Goal: Information Seeking & Learning: Learn about a topic

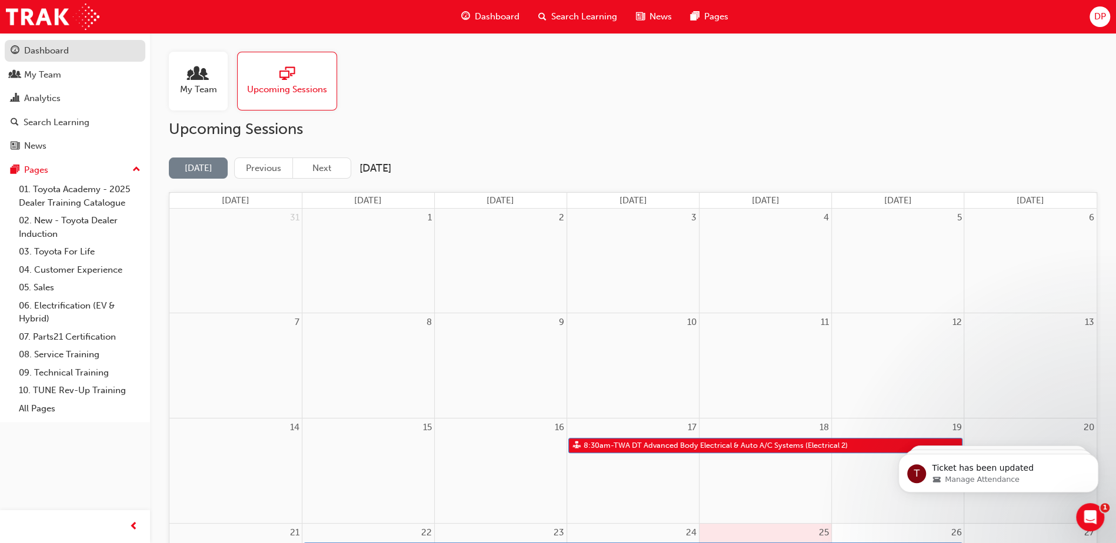
click at [44, 54] on div "Dashboard" at bounding box center [46, 51] width 45 height 14
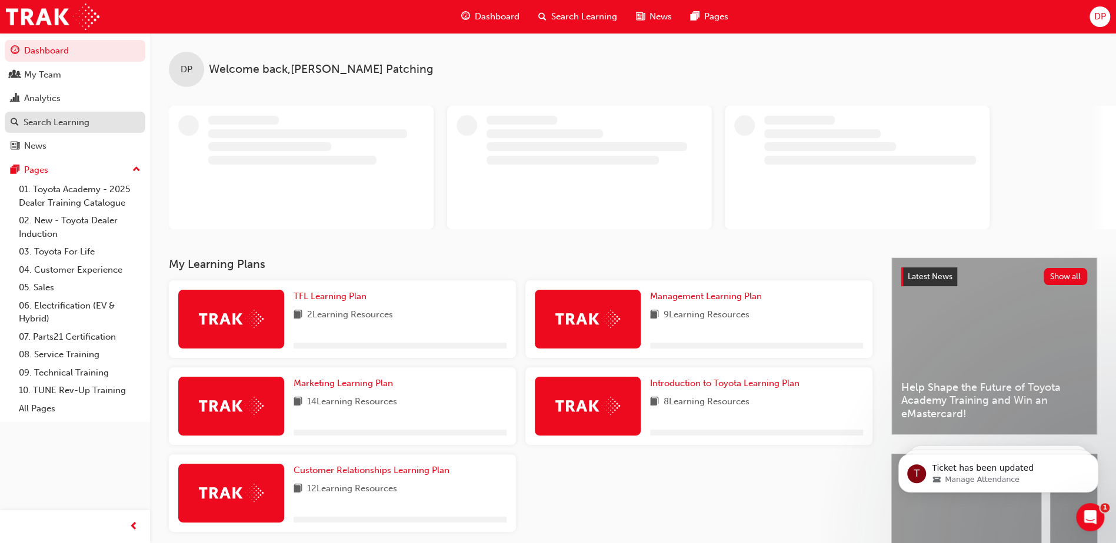
click at [55, 121] on div "Search Learning" at bounding box center [57, 123] width 66 height 14
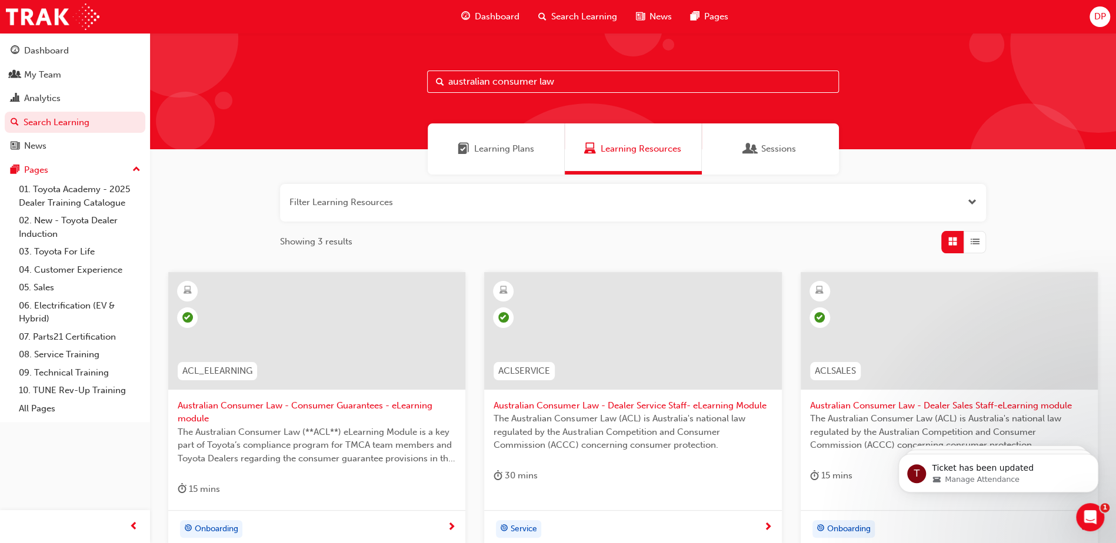
click at [500, 145] on span "Learning Plans" at bounding box center [504, 149] width 60 height 14
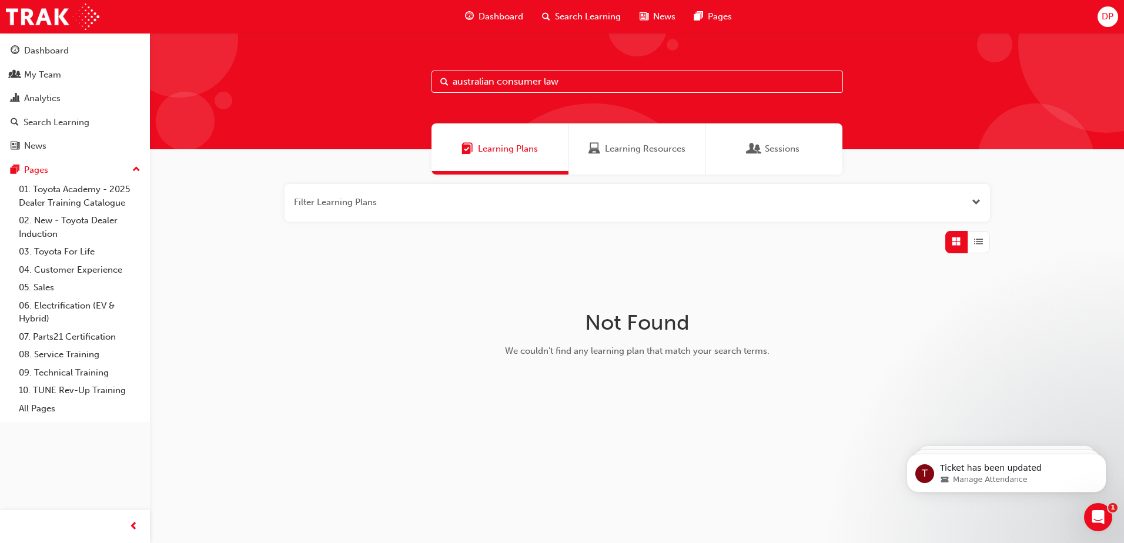
drag, startPoint x: 583, startPoint y: 84, endPoint x: 294, endPoint y: 90, distance: 288.8
click at [295, 90] on div "australian consumer law" at bounding box center [637, 91] width 974 height 116
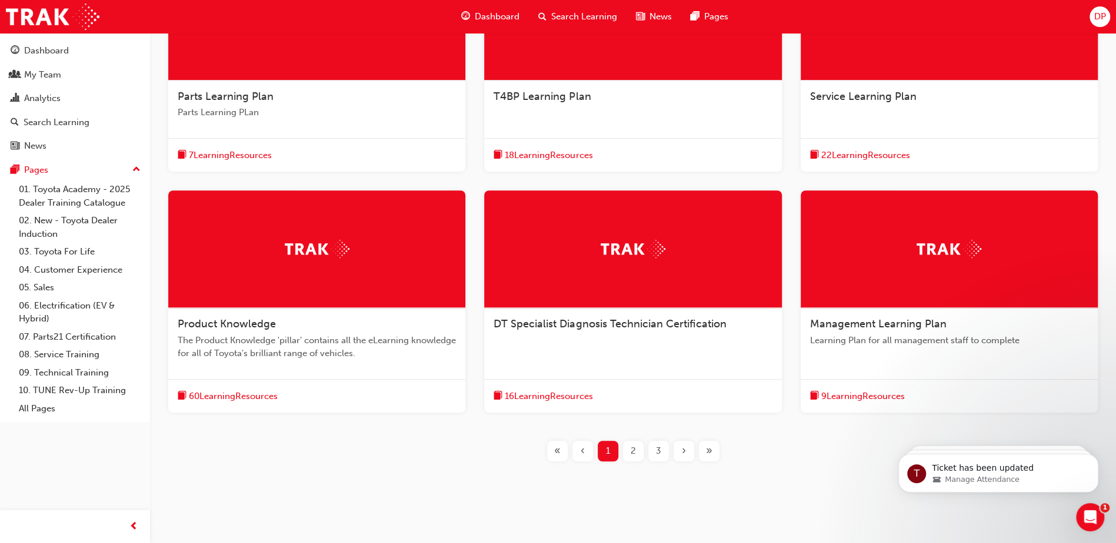
scroll to position [322, 0]
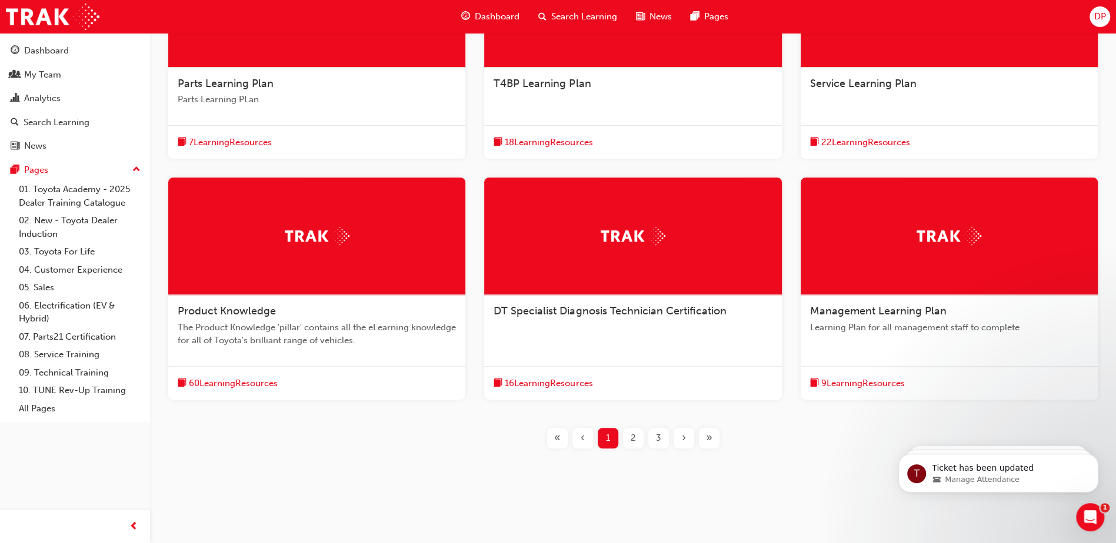
click at [637, 434] on div "2" at bounding box center [633, 438] width 21 height 21
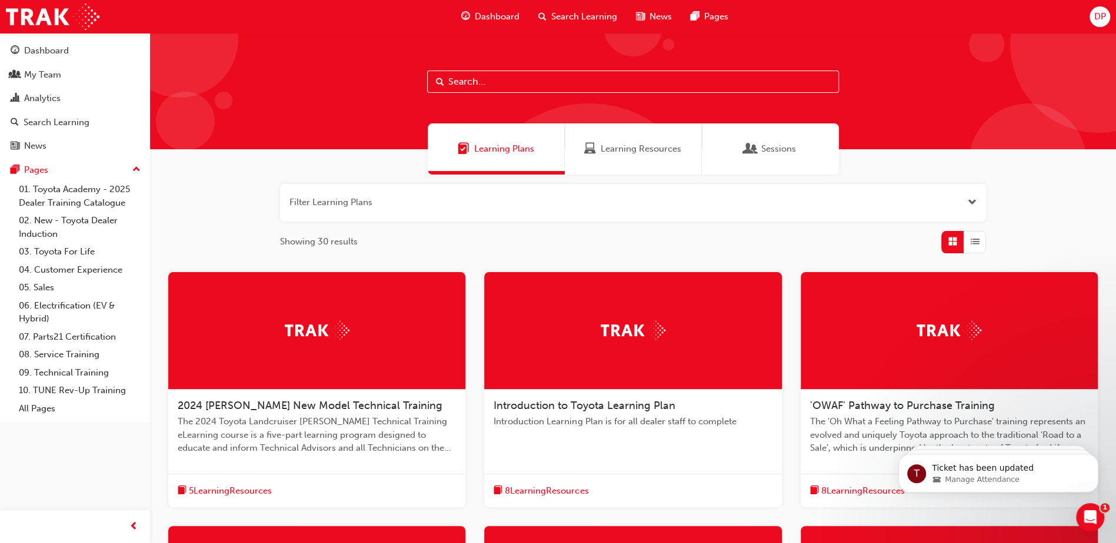
click at [490, 88] on input "text" at bounding box center [633, 82] width 412 height 22
type input "service technician"
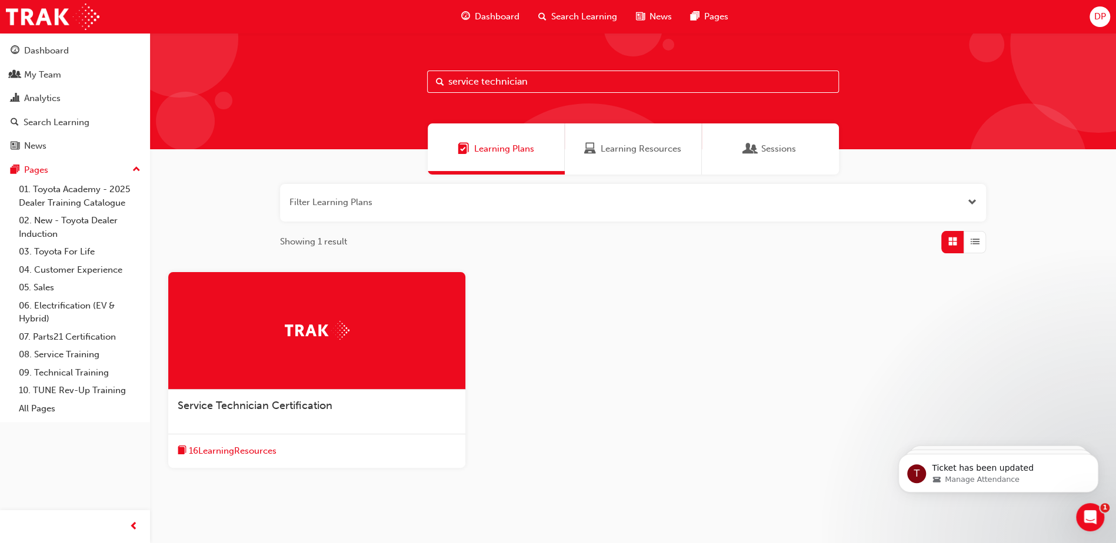
click at [271, 410] on span "Service Technician Certification" at bounding box center [255, 405] width 155 height 13
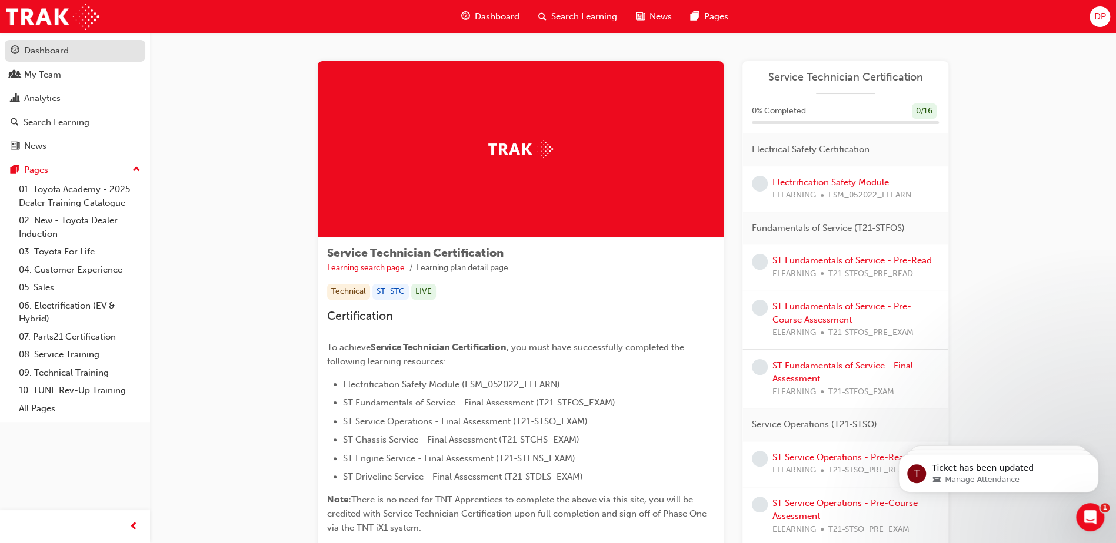
click at [59, 53] on div "Dashboard" at bounding box center [46, 51] width 45 height 14
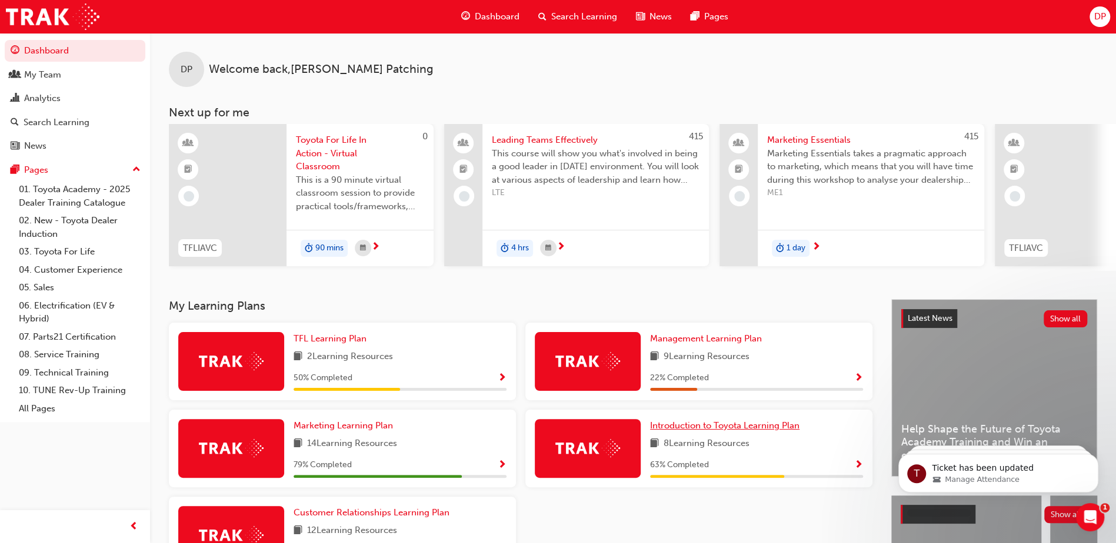
click at [712, 429] on span "Introduction to Toyota Learning Plan" at bounding box center [724, 425] width 149 height 11
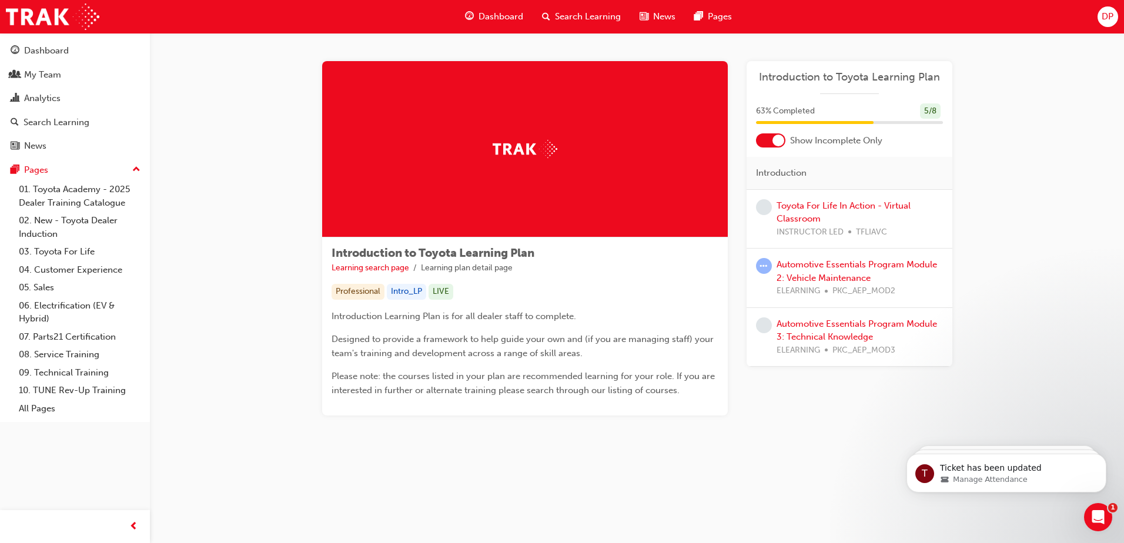
click at [783, 141] on div at bounding box center [779, 141] width 12 height 12
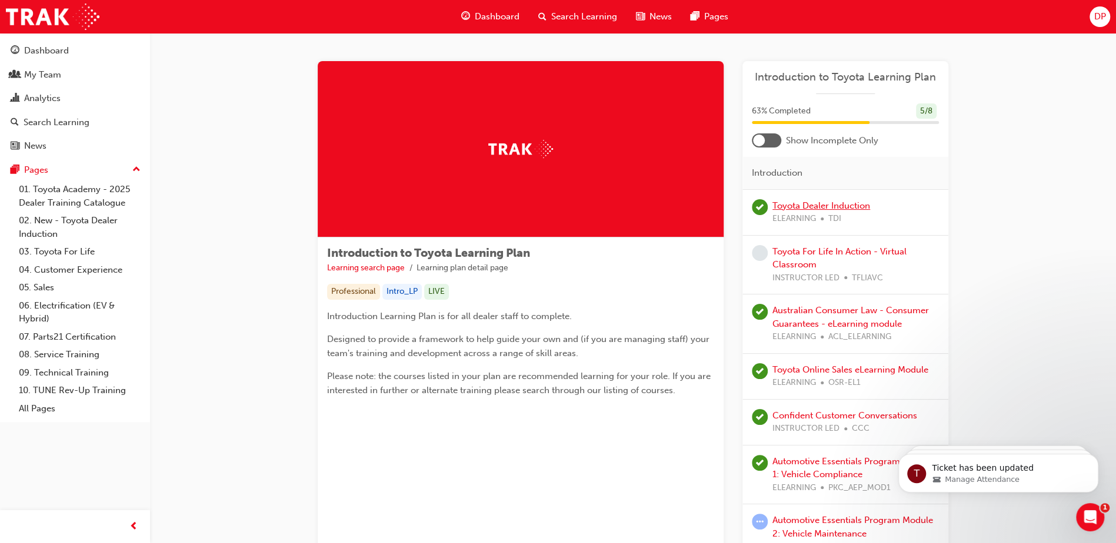
click at [835, 205] on link "Toyota Dealer Induction" at bounding box center [821, 206] width 98 height 11
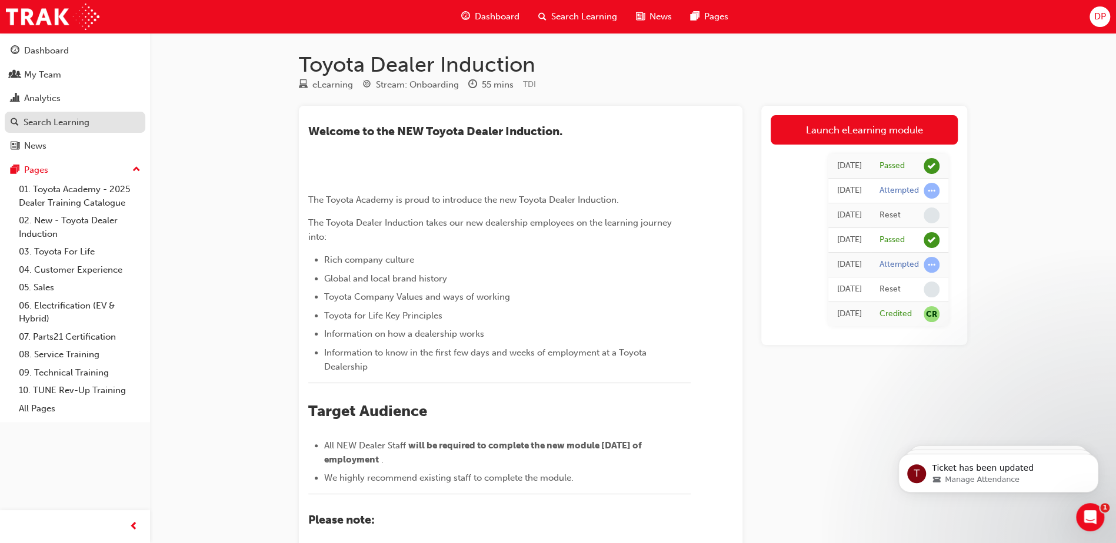
click at [54, 117] on div "Search Learning" at bounding box center [57, 123] width 66 height 14
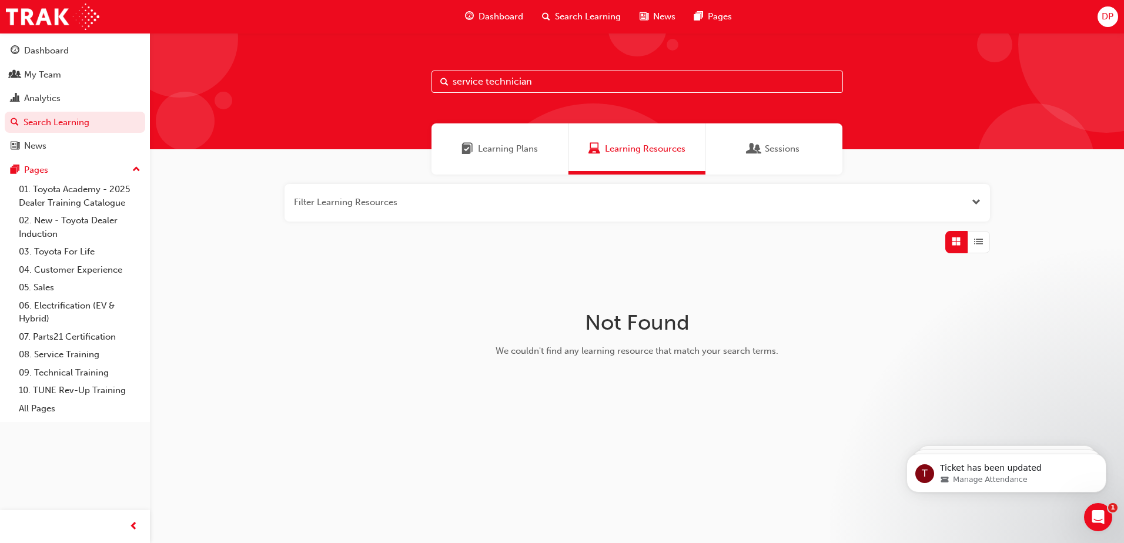
click at [570, 83] on input "service technician" at bounding box center [638, 82] width 412 height 22
drag, startPoint x: 570, startPoint y: 83, endPoint x: 221, endPoint y: 118, distance: 351.6
click at [221, 118] on div "service technician" at bounding box center [637, 91] width 974 height 116
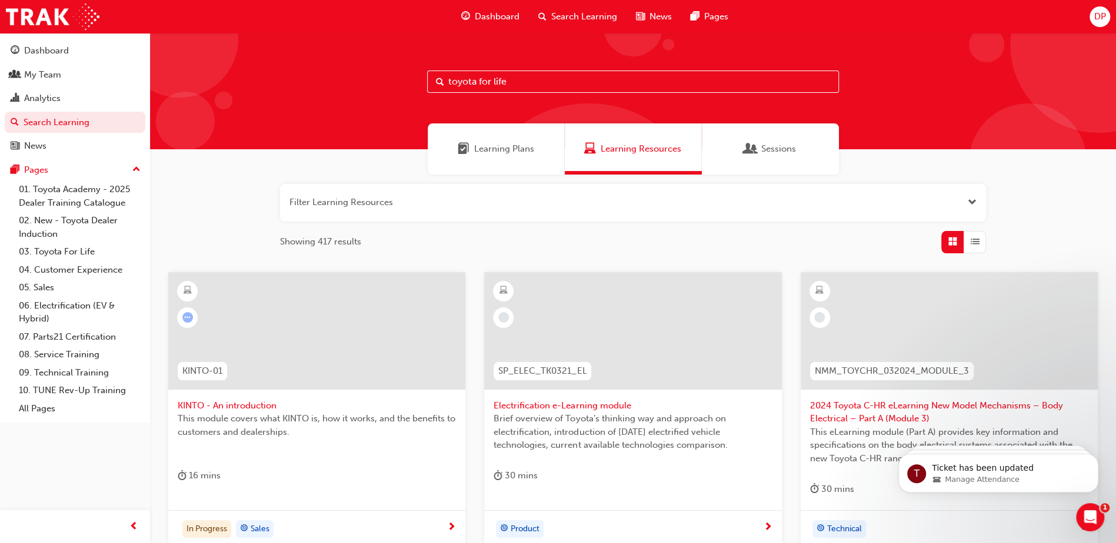
type input "toyota for life"
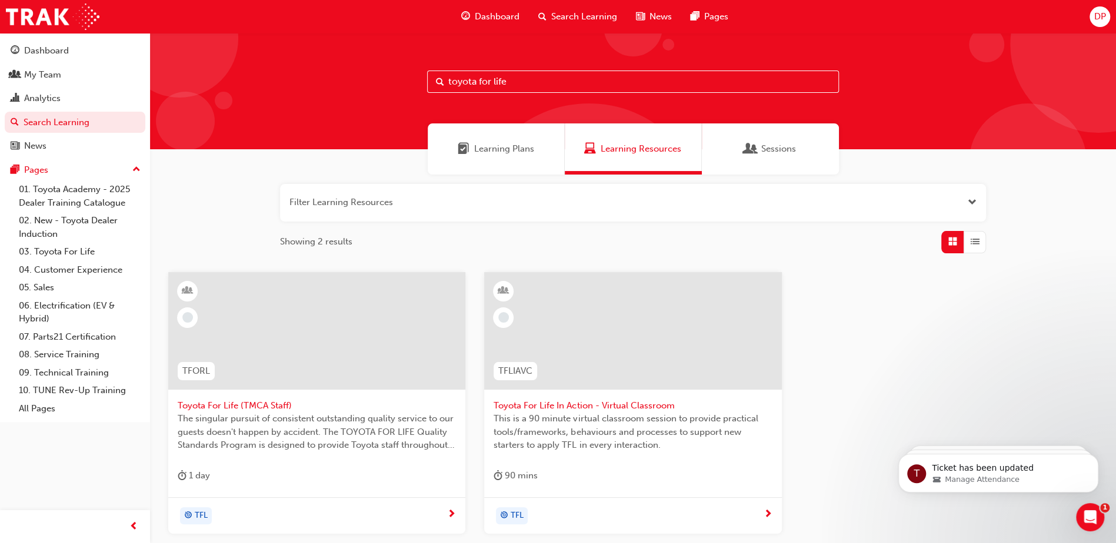
click at [596, 405] on span "Toyota For Life In Action - Virtual Classroom" at bounding box center [632, 406] width 278 height 14
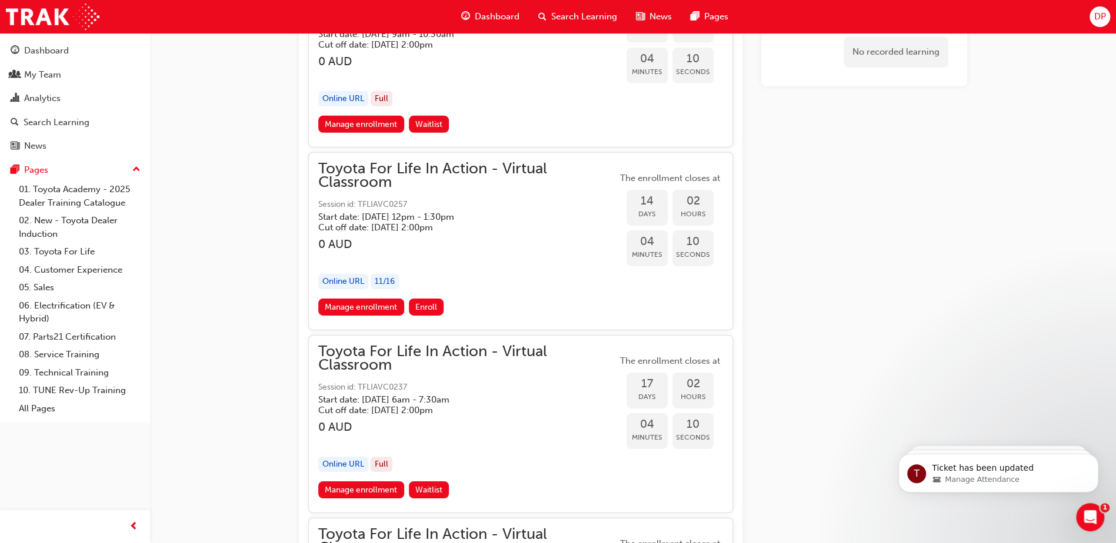
scroll to position [6098, 0]
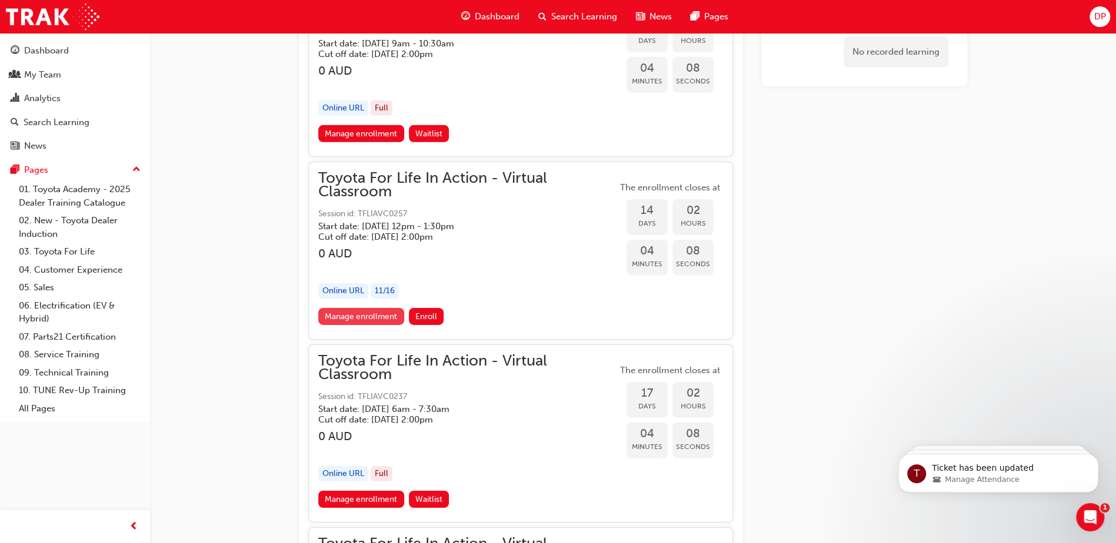
click at [365, 308] on link "Manage enrollment" at bounding box center [361, 316] width 86 height 17
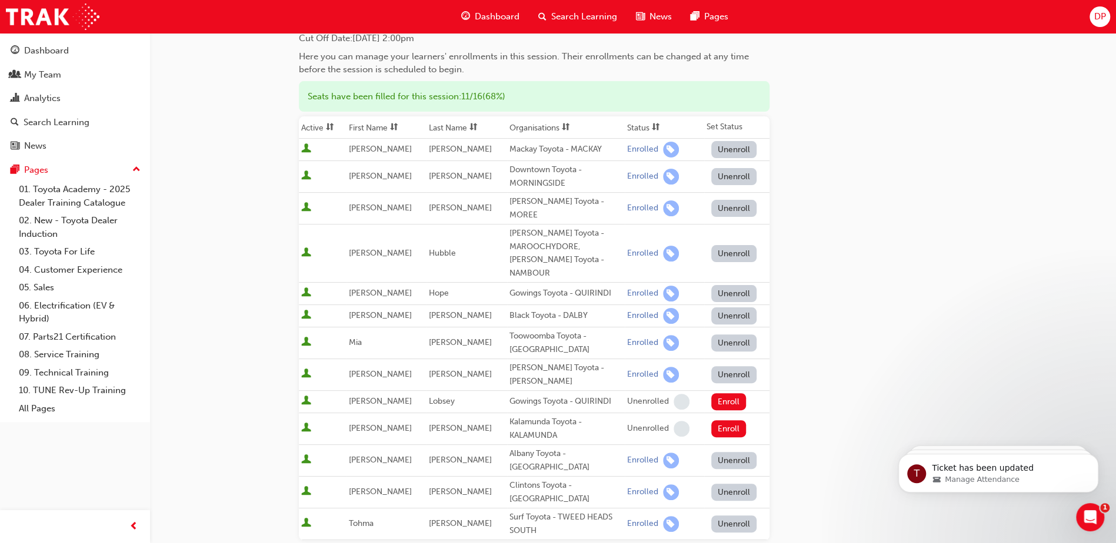
scroll to position [265, 0]
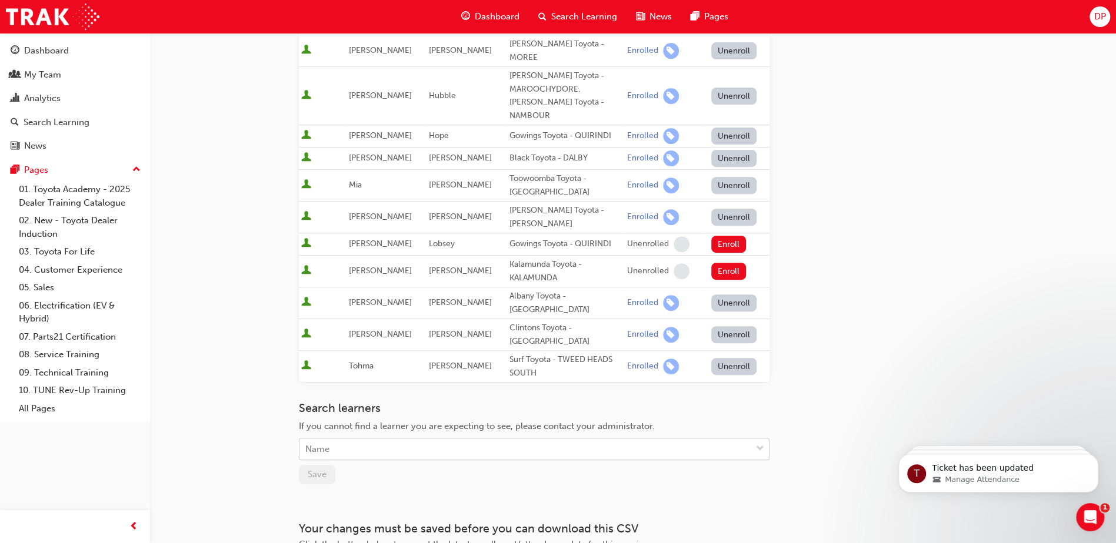
click at [377, 439] on div "Name" at bounding box center [525, 449] width 452 height 21
type input "graveria"
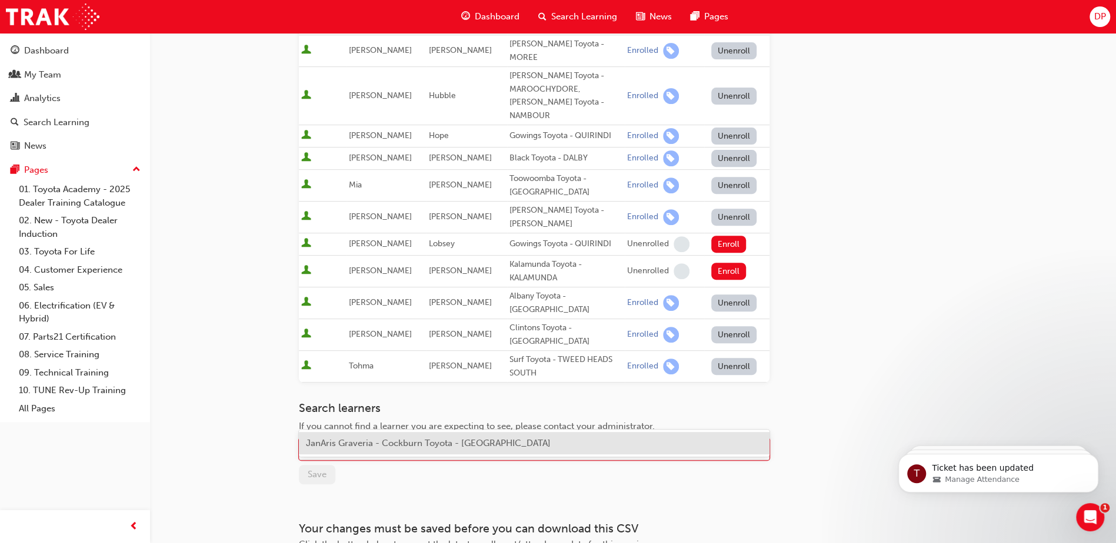
click at [388, 442] on span "JanAris Graveria - Cockburn Toyota - [GEOGRAPHIC_DATA]" at bounding box center [428, 443] width 245 height 11
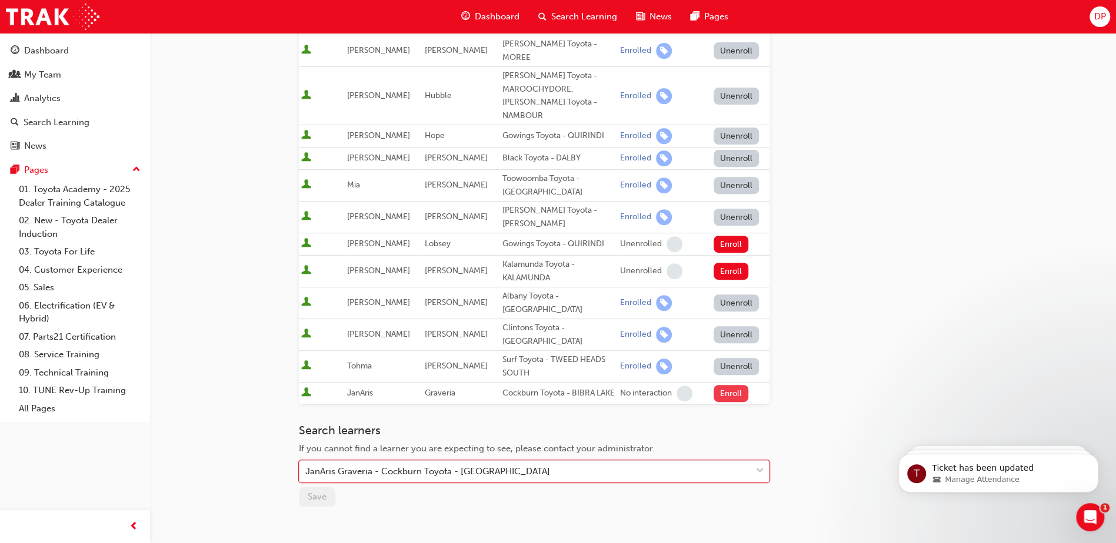
click at [720, 385] on button "Enroll" at bounding box center [730, 393] width 35 height 17
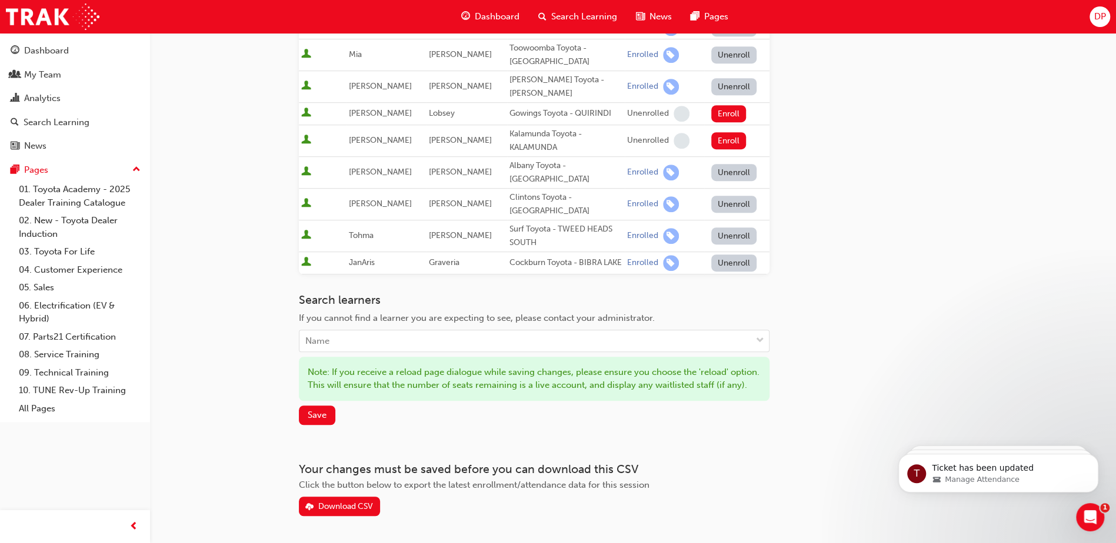
scroll to position [397, 0]
click at [322, 408] on span "Save" at bounding box center [317, 413] width 19 height 11
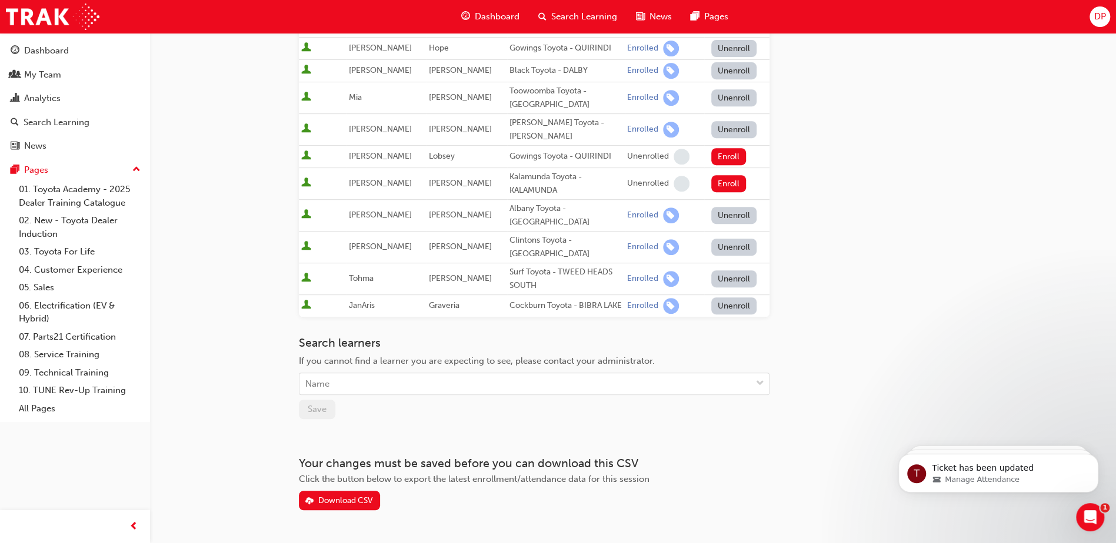
scroll to position [359, 0]
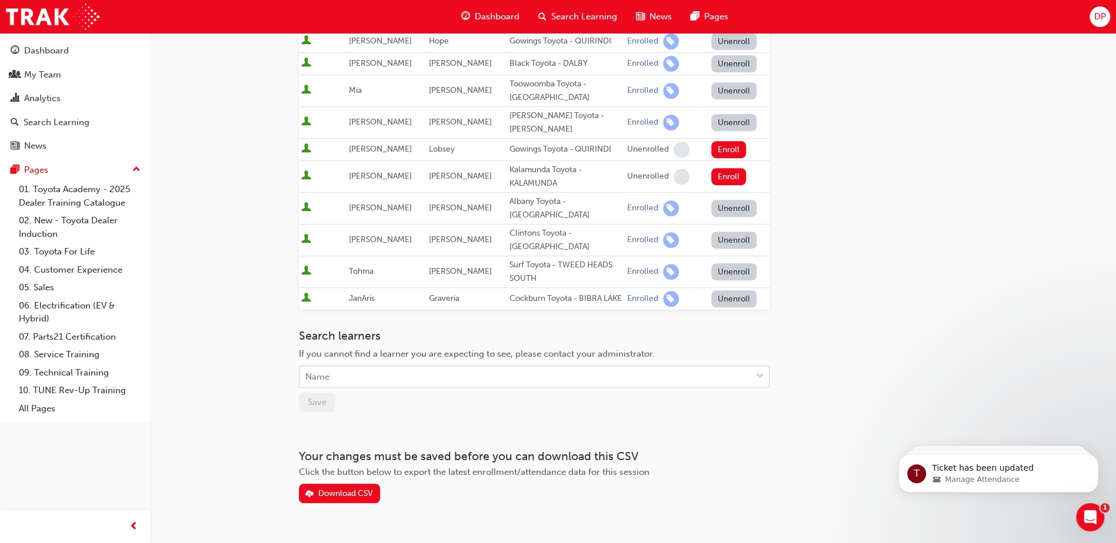
click at [390, 367] on div "Name" at bounding box center [525, 377] width 452 height 21
type input "[PERSON_NAME]"
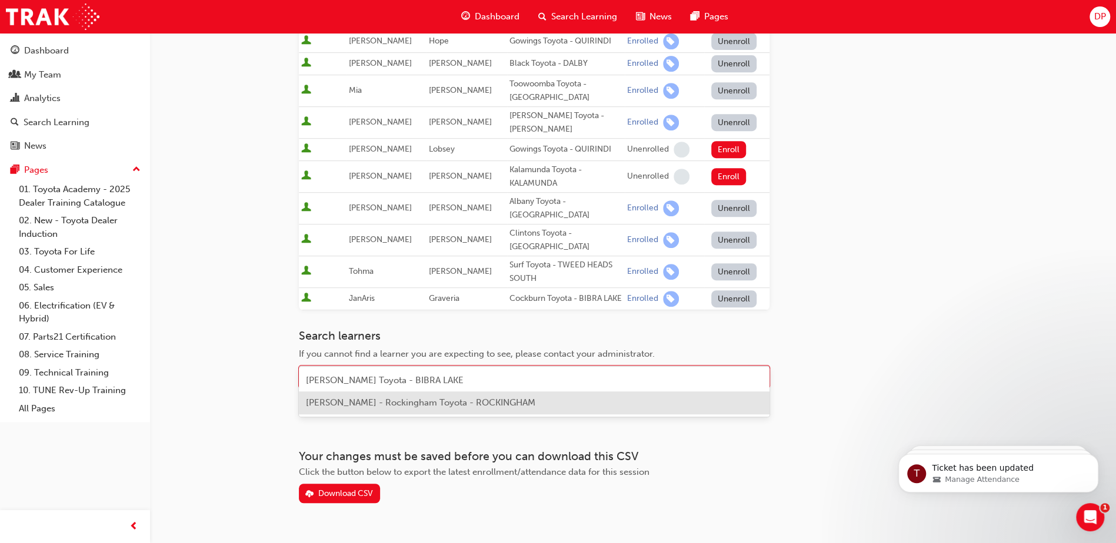
click at [372, 403] on span "[PERSON_NAME] - Rockingham Toyota - ROCKINGHAM" at bounding box center [420, 403] width 229 height 11
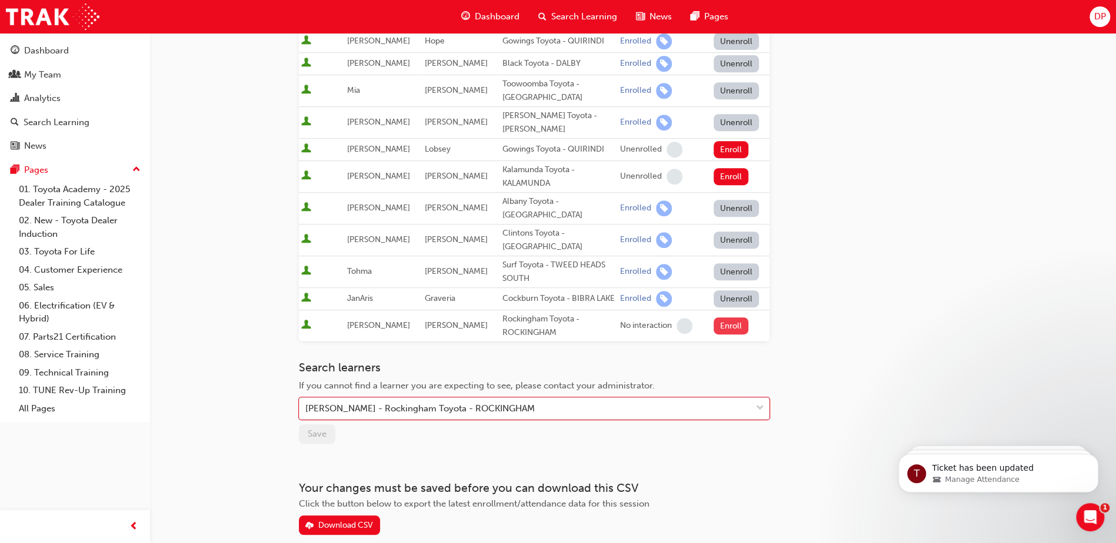
click at [722, 318] on button "Enroll" at bounding box center [730, 326] width 35 height 17
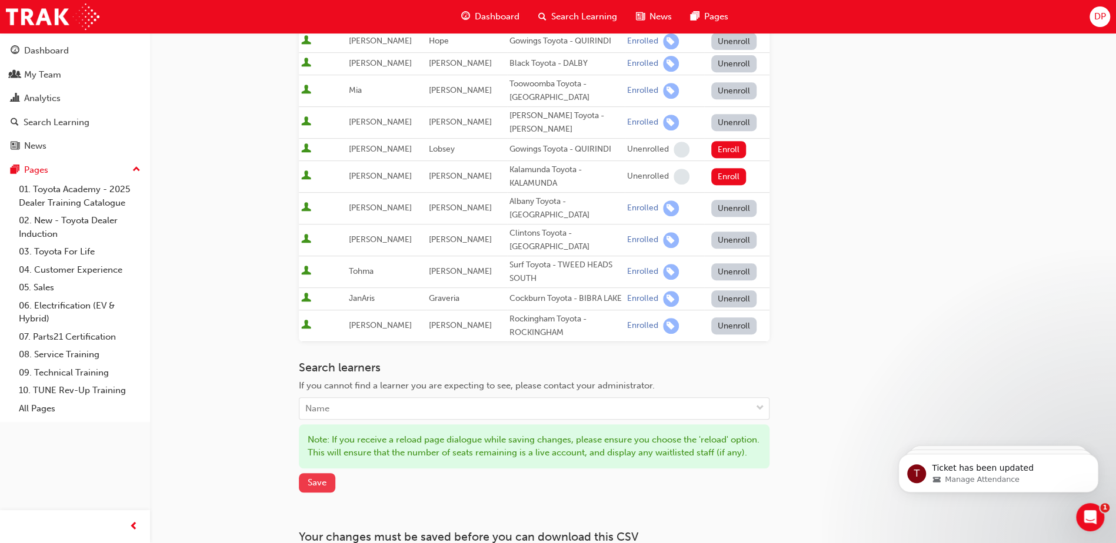
click at [309, 478] on span "Save" at bounding box center [317, 483] width 19 height 11
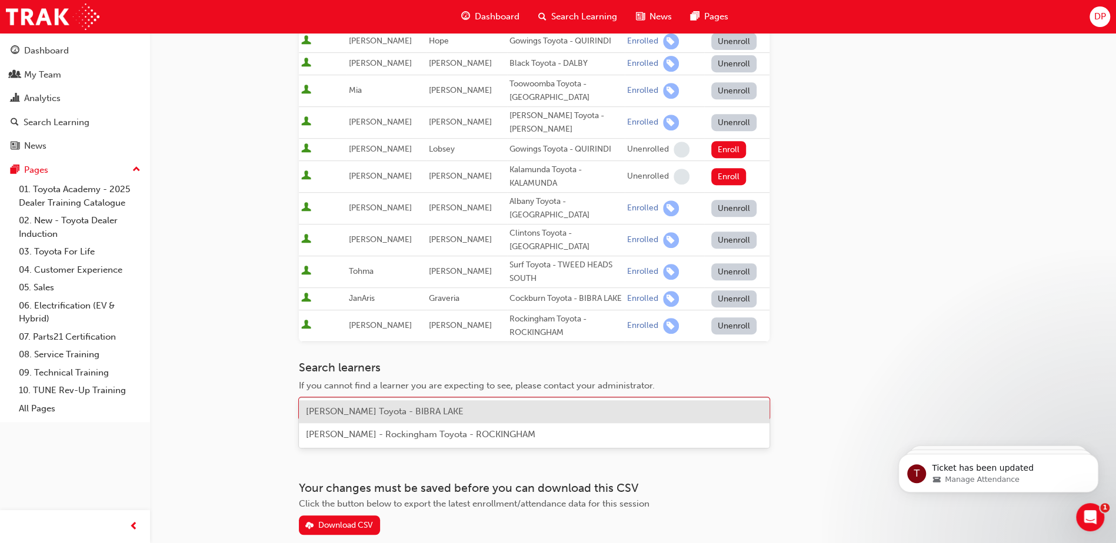
click at [347, 399] on div "Name" at bounding box center [525, 409] width 452 height 21
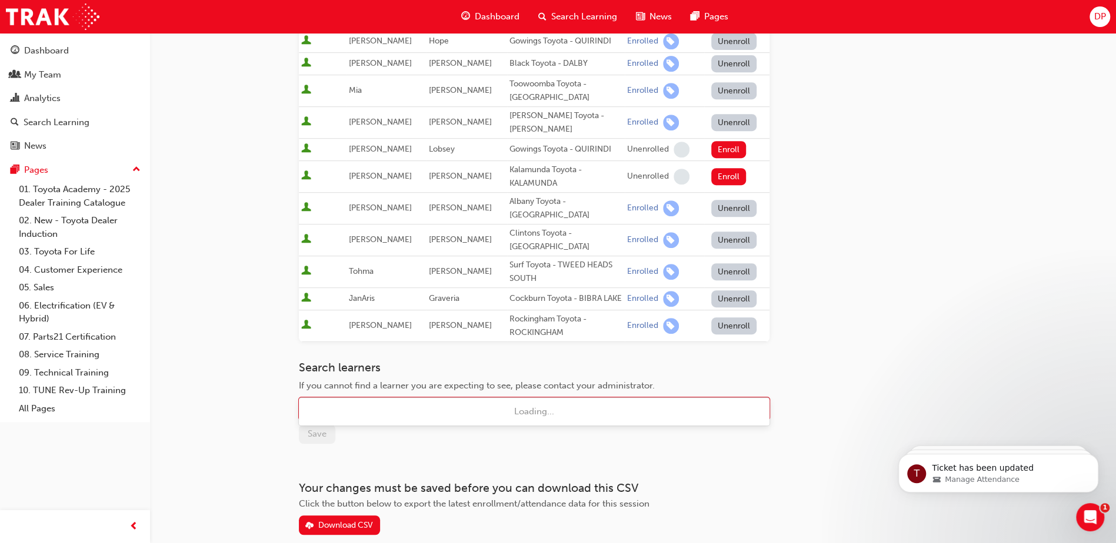
type input "jaena"
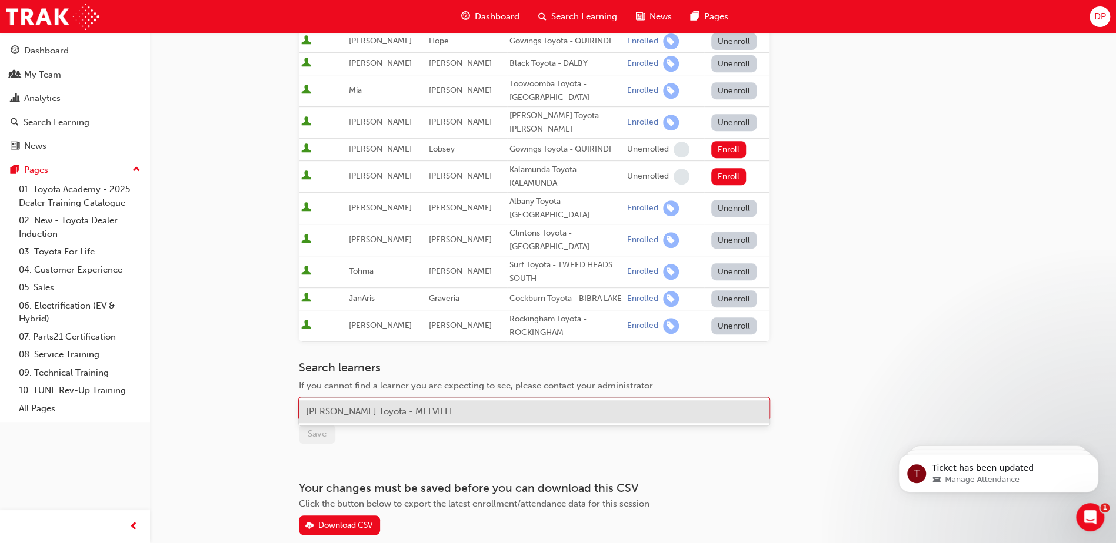
click at [356, 412] on span "[PERSON_NAME] Toyota - MELVILLE" at bounding box center [380, 411] width 149 height 11
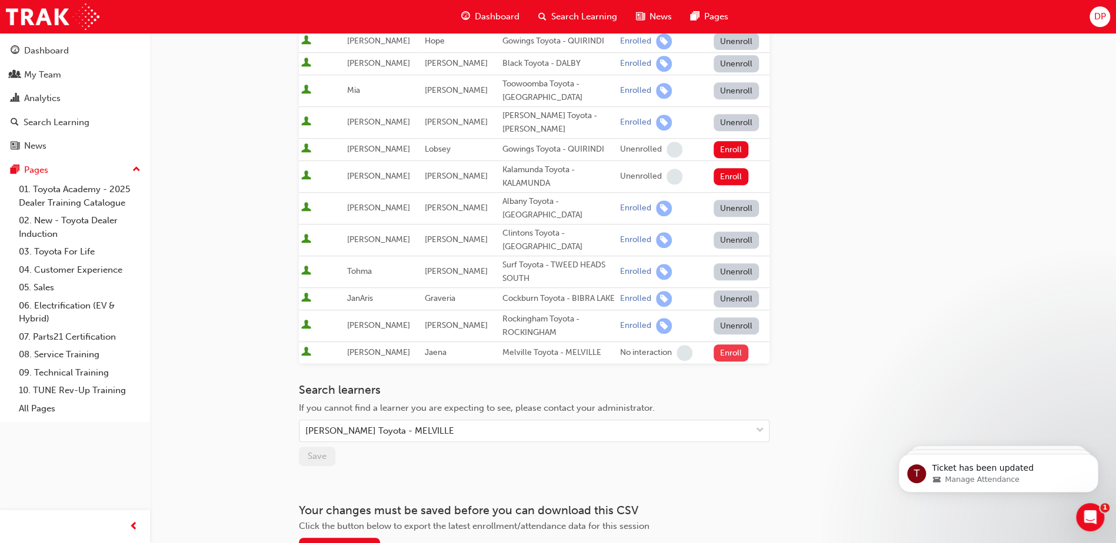
click at [730, 345] on button "Enroll" at bounding box center [730, 353] width 35 height 17
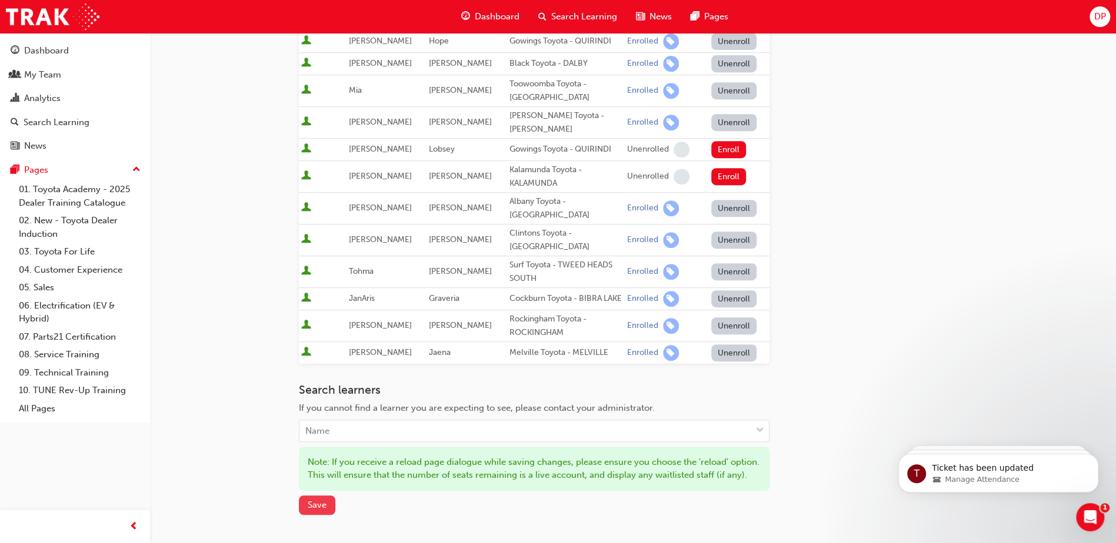
click at [316, 500] on span "Save" at bounding box center [317, 505] width 19 height 11
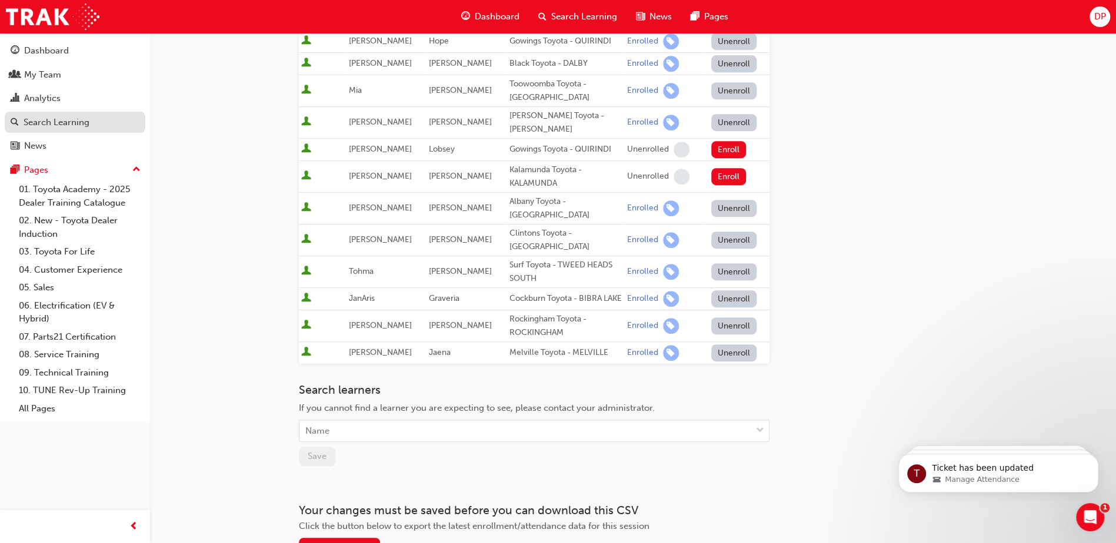
click at [54, 126] on div "Search Learning" at bounding box center [57, 123] width 66 height 14
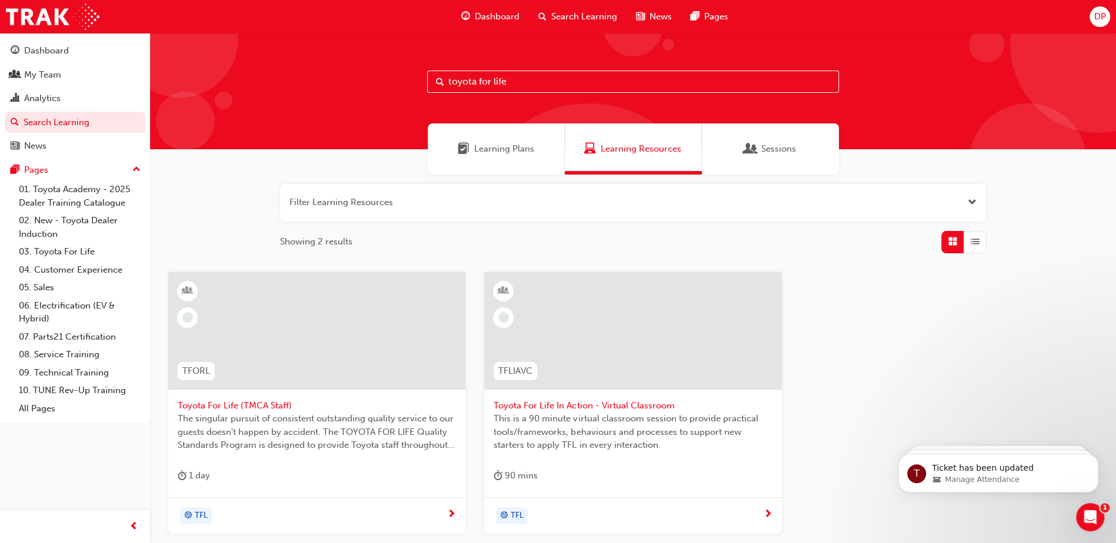
click at [535, 76] on input "toyota for life" at bounding box center [633, 82] width 412 height 22
drag, startPoint x: 348, startPoint y: 91, endPoint x: 336, endPoint y: 95, distance: 12.5
click at [336, 95] on div "toyota for life" at bounding box center [633, 91] width 966 height 116
type input "australian consumer"
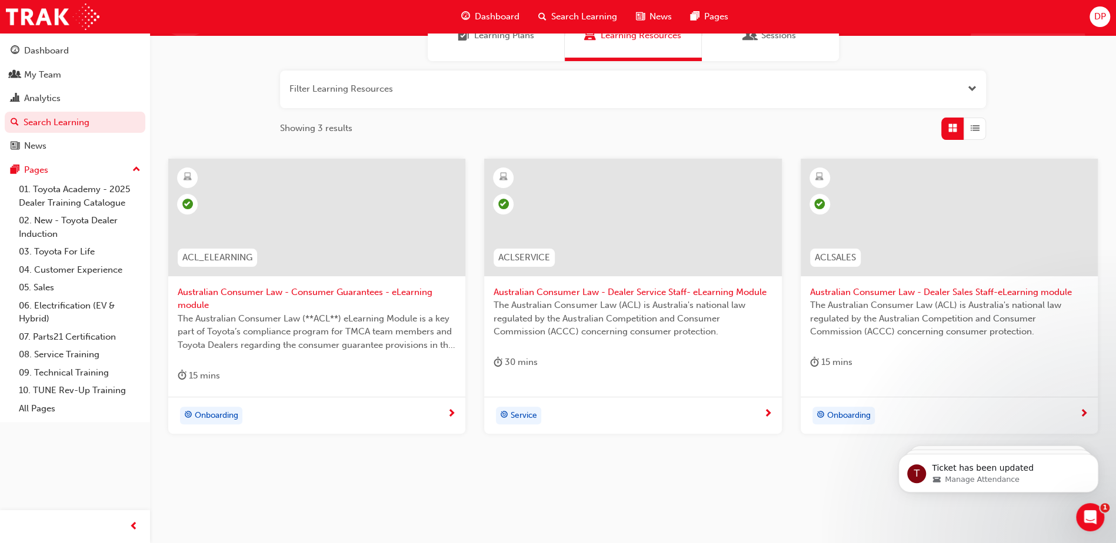
scroll to position [117, 0]
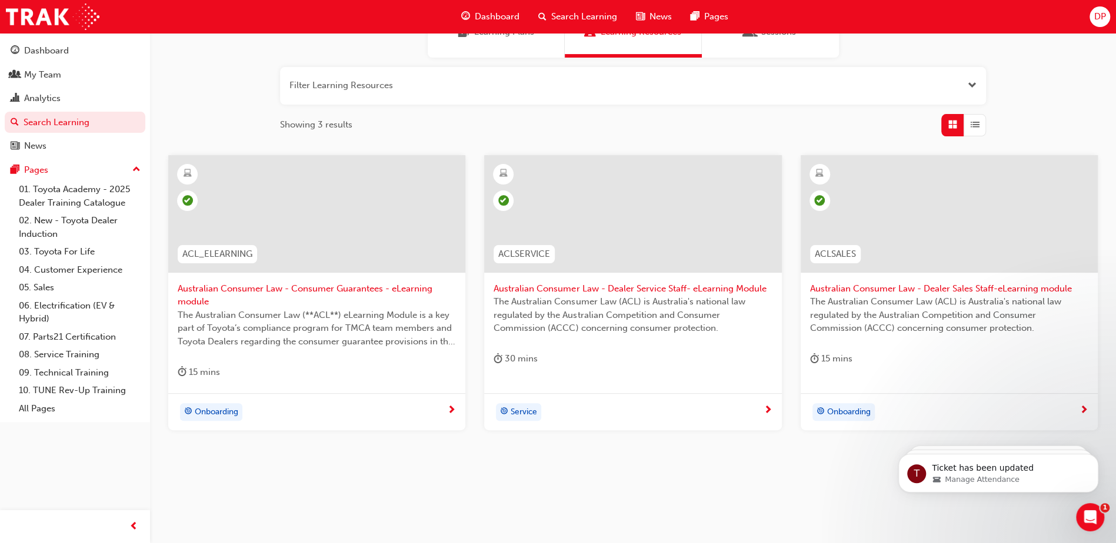
click at [967, 228] on div at bounding box center [948, 214] width 297 height 118
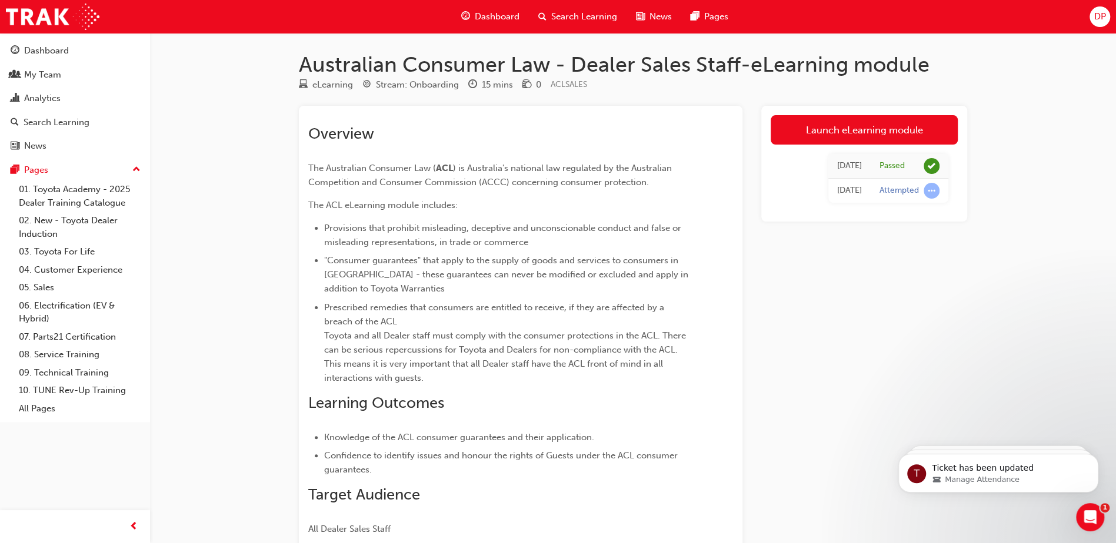
scroll to position [117, 0]
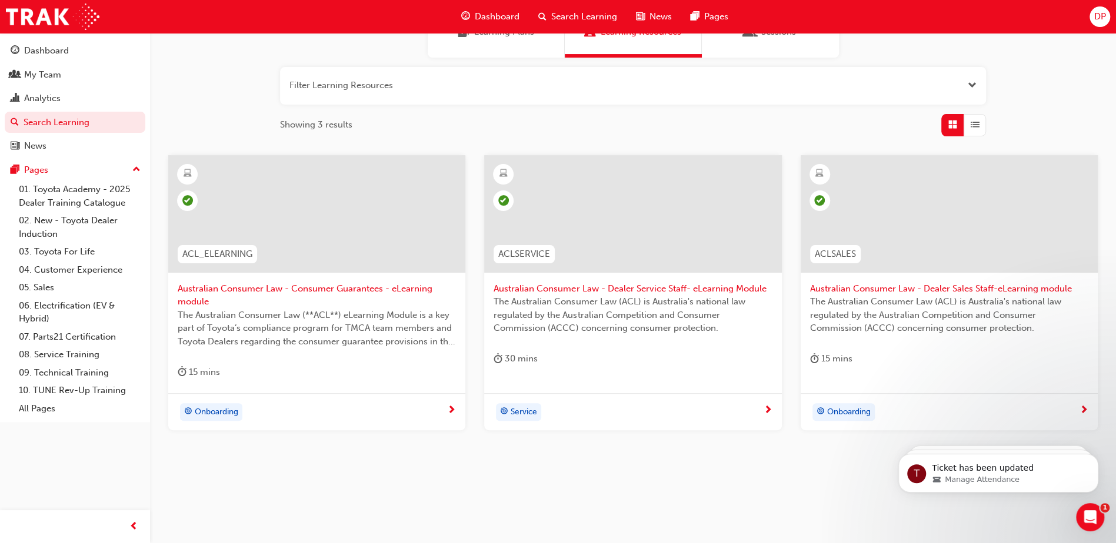
click at [666, 235] on div at bounding box center [632, 214] width 297 height 118
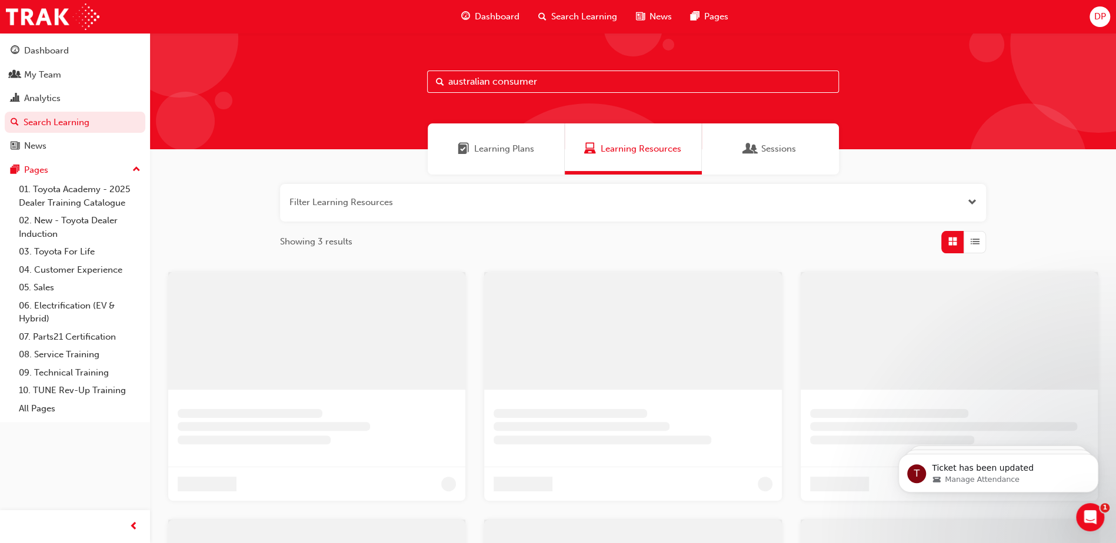
scroll to position [117, 0]
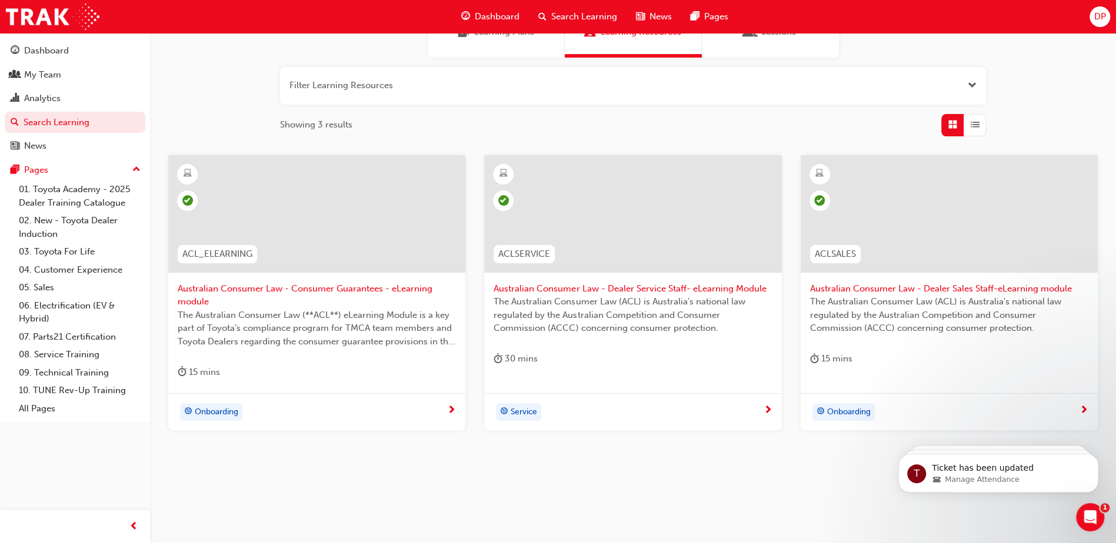
drag, startPoint x: 184, startPoint y: 51, endPoint x: 200, endPoint y: 108, distance: 59.2
click at [184, 51] on div "Learning Plans Learning Resources Sessions" at bounding box center [633, 31] width 966 height 51
click at [251, 291] on span "Australian Consumer Law - Consumer Guarantees - eLearning module" at bounding box center [317, 295] width 278 height 26
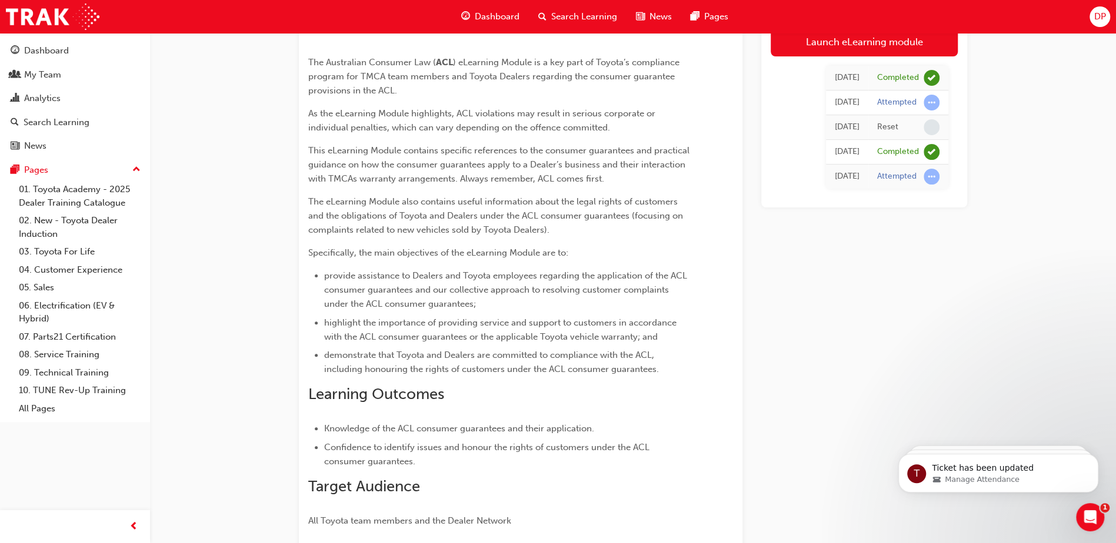
scroll to position [132, 0]
click at [48, 74] on div "My Team" at bounding box center [42, 75] width 37 height 14
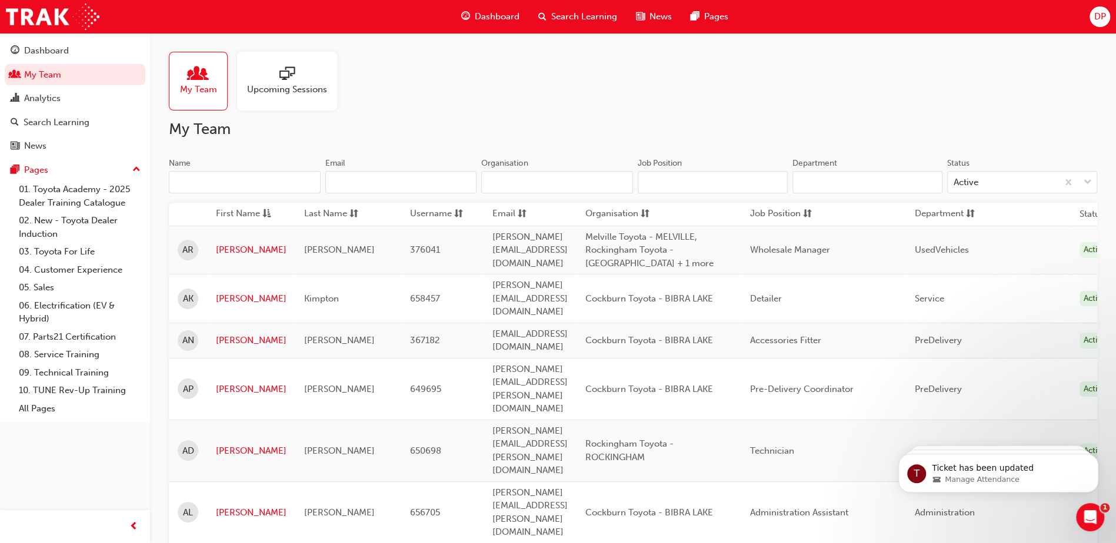
click at [229, 183] on input "Name" at bounding box center [245, 182] width 152 height 22
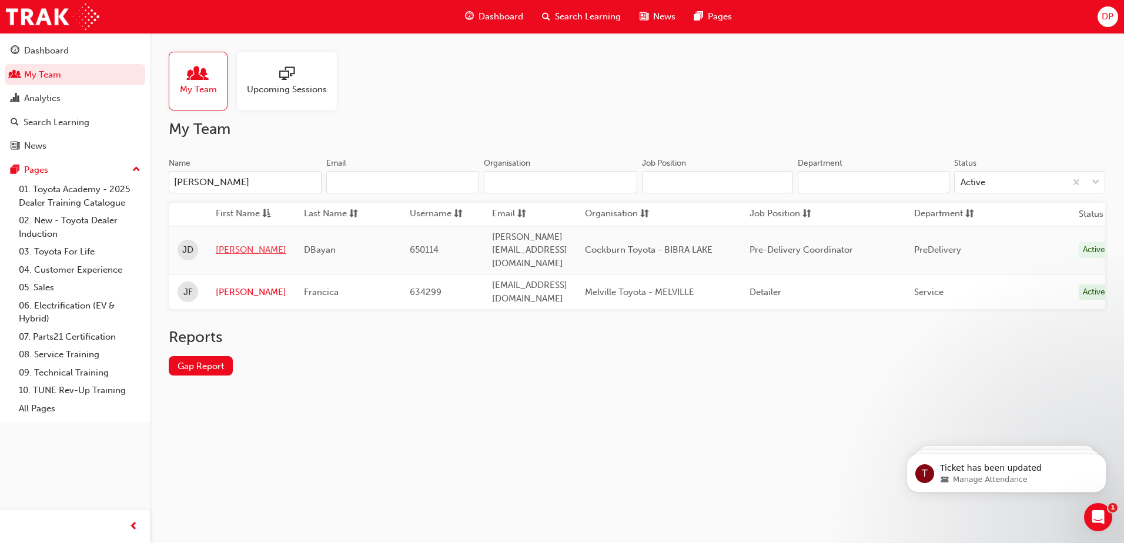
type input "[PERSON_NAME]"
click at [229, 243] on link "[PERSON_NAME]" at bounding box center [251, 250] width 71 height 14
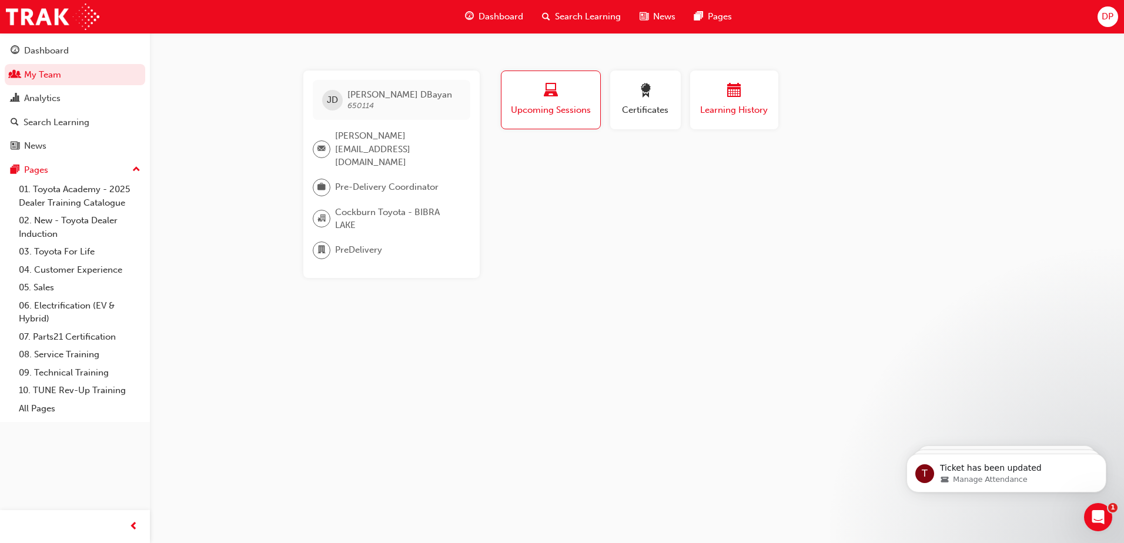
click at [707, 104] on span "Learning History" at bounding box center [734, 111] width 71 height 14
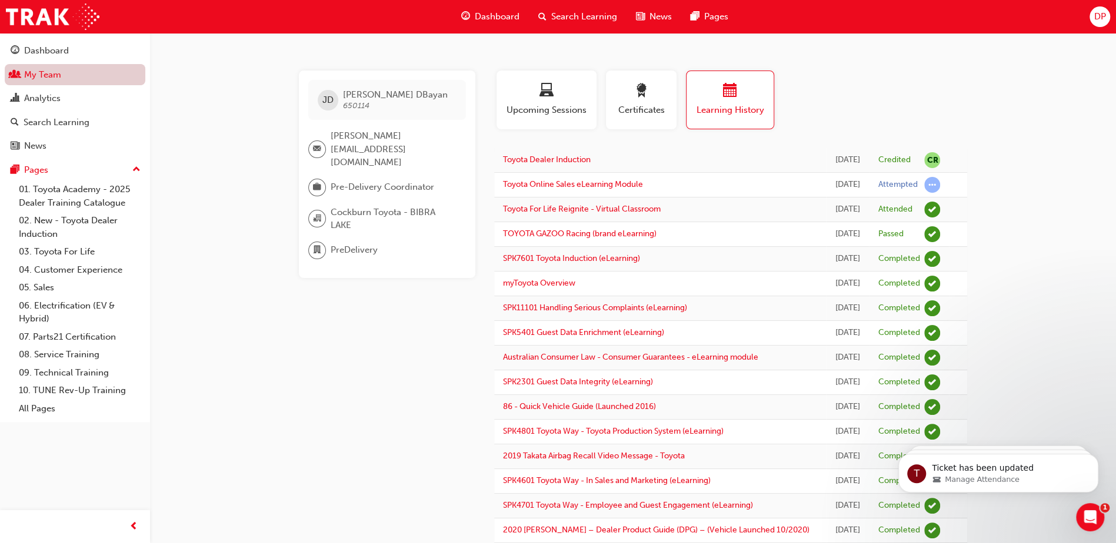
click at [59, 76] on link "My Team" at bounding box center [75, 75] width 141 height 22
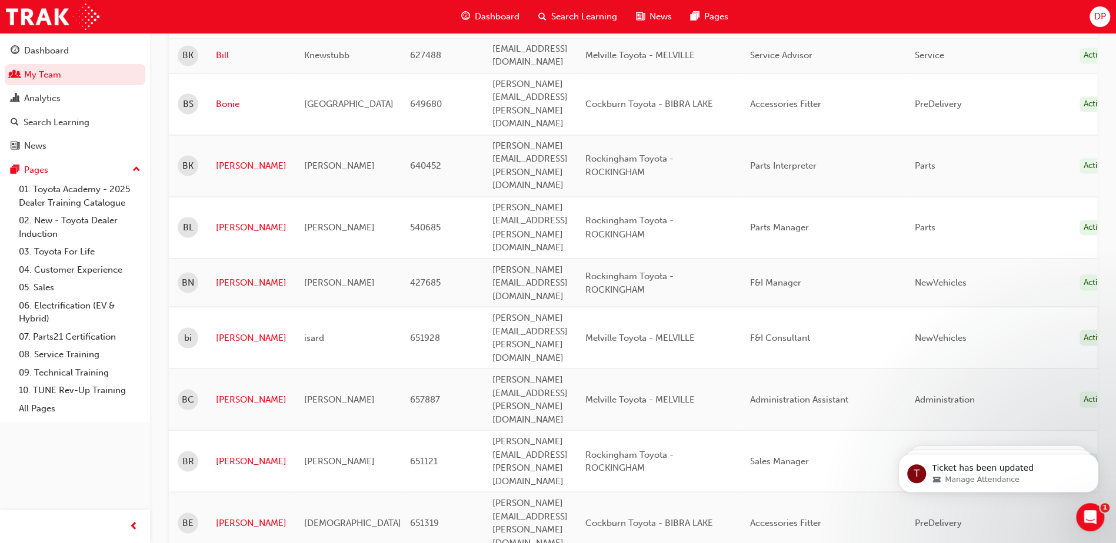
scroll to position [1490, 0]
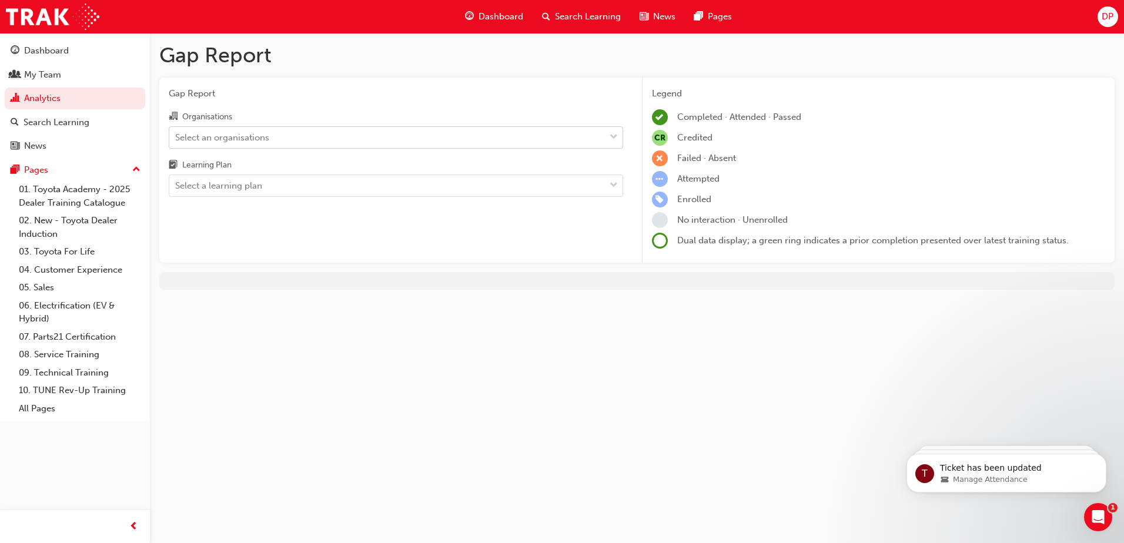
click at [288, 139] on div "Select an organisations" at bounding box center [387, 137] width 436 height 21
click at [176, 139] on input "Organisations Select an organisations" at bounding box center [175, 137] width 1 height 10
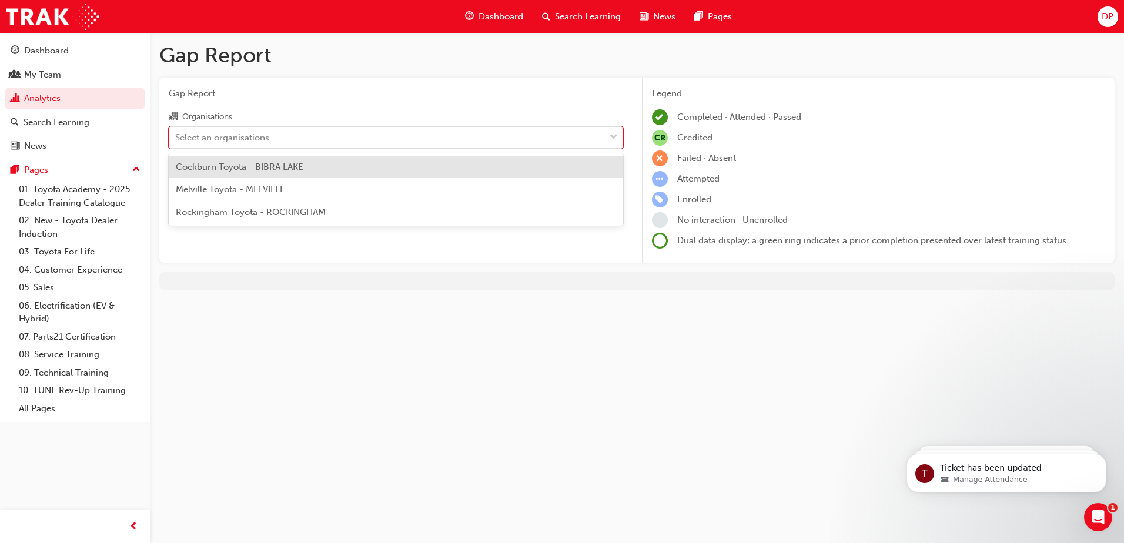
click at [281, 170] on span "Cockburn Toyota - BIBRA LAKE" at bounding box center [240, 167] width 128 height 11
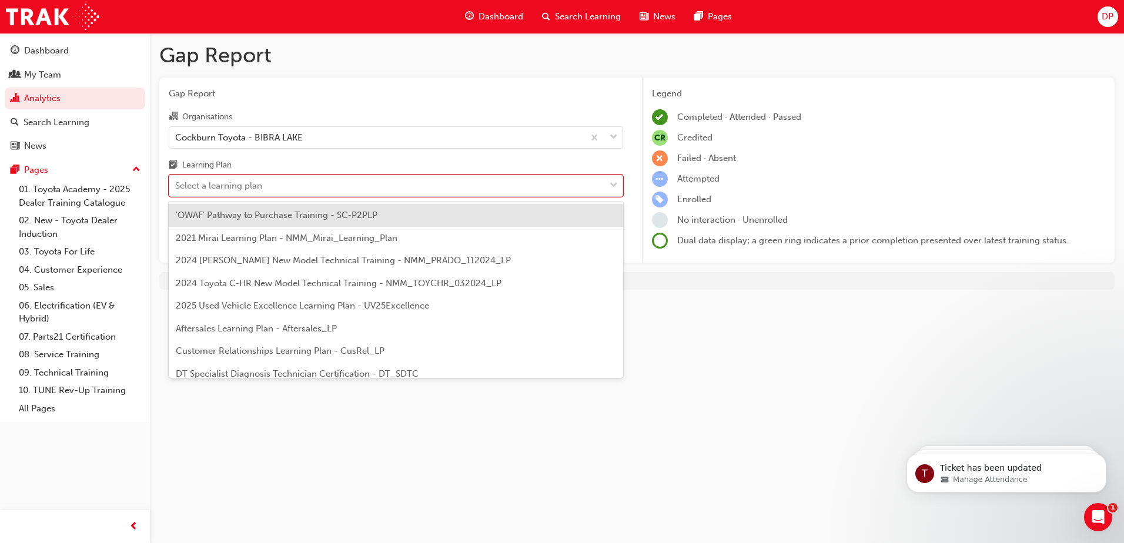
click at [270, 191] on div "Select a learning plan" at bounding box center [387, 186] width 436 height 21
click at [176, 191] on input "Learning Plan option 'OWAF' Pathway to Purchase Training - SC-P2PLP focused, 1 …" at bounding box center [175, 186] width 1 height 10
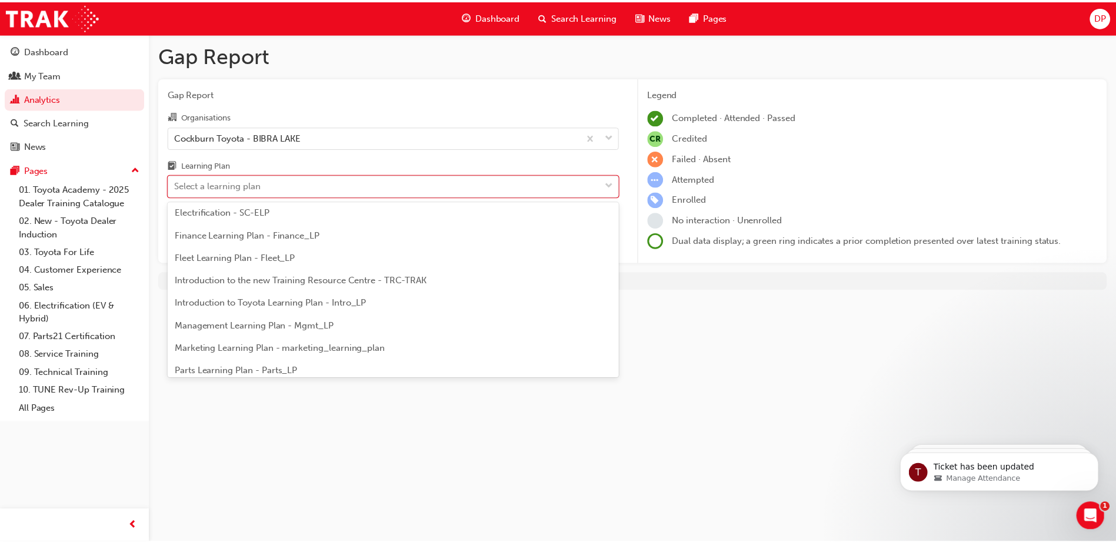
scroll to position [191, 0]
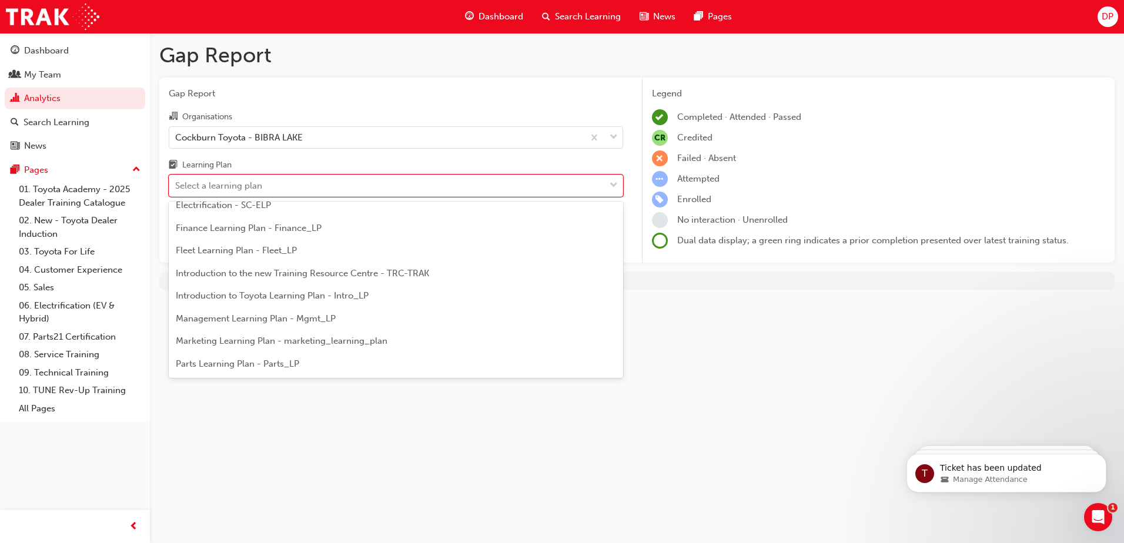
click at [243, 298] on span "Introduction to Toyota Learning Plan - Intro_LP" at bounding box center [272, 296] width 193 height 11
